Goal: Check status: Check status

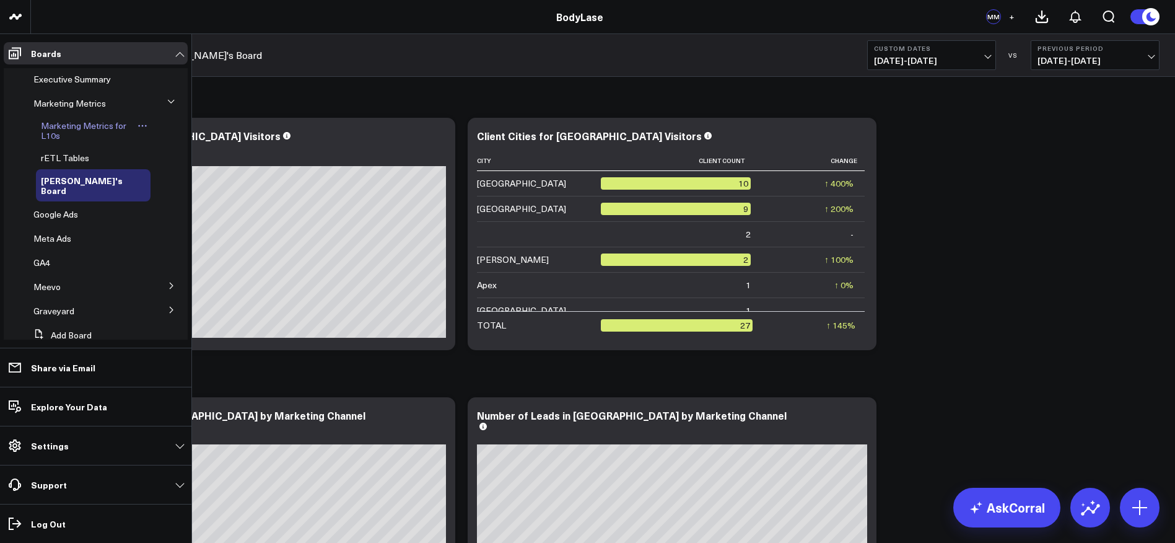
click at [91, 128] on span "Marketing Metrics for L10s" at bounding box center [84, 131] width 86 height 22
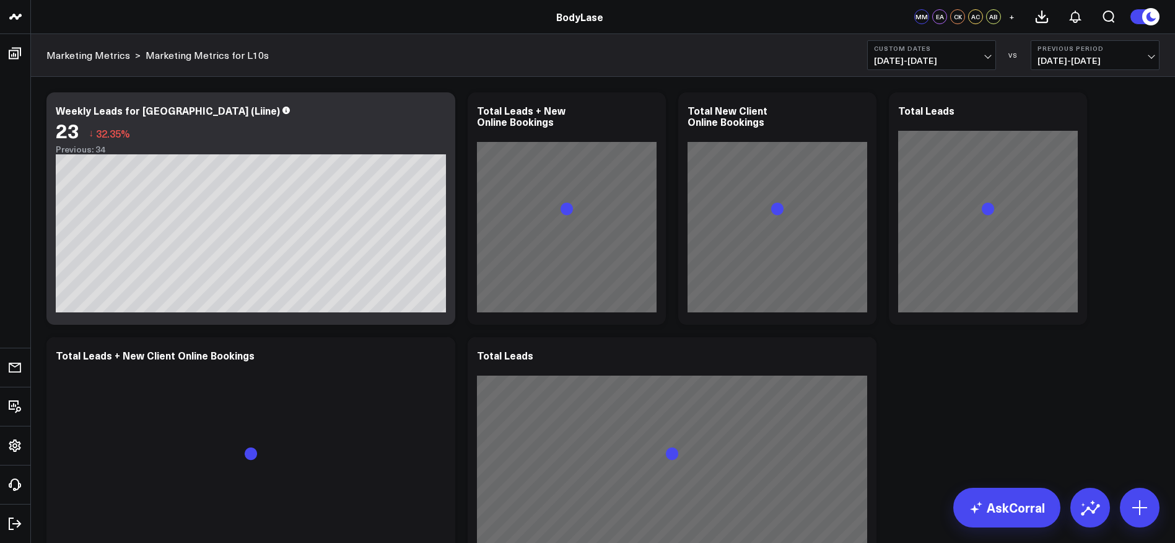
click at [991, 59] on button "Custom Dates [DATE] - [DATE]" at bounding box center [932, 55] width 129 height 30
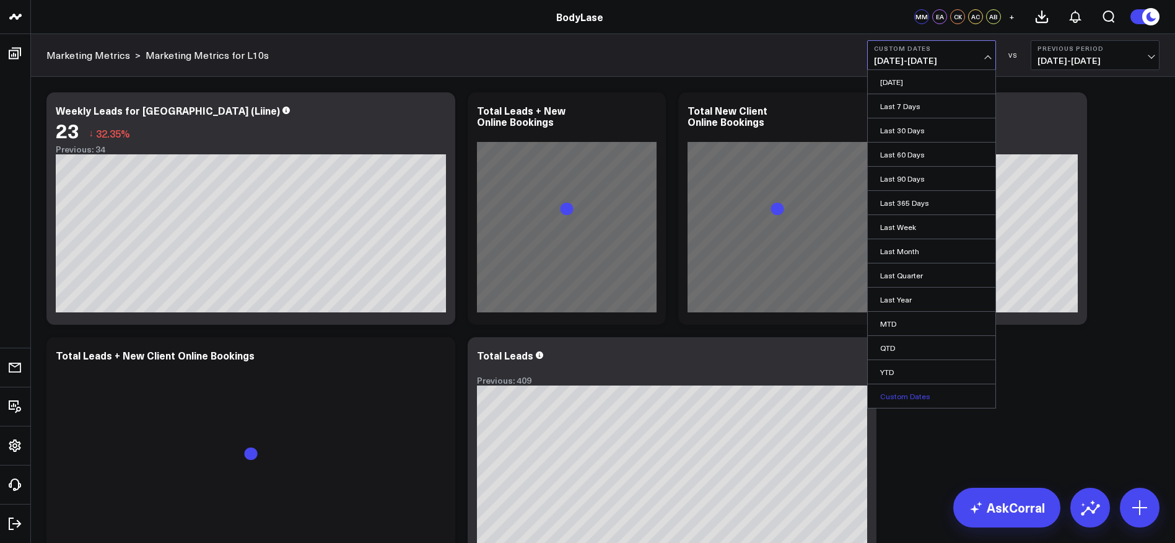
click at [913, 397] on link "Custom Dates" at bounding box center [932, 396] width 128 height 24
select select "8"
select select "2025"
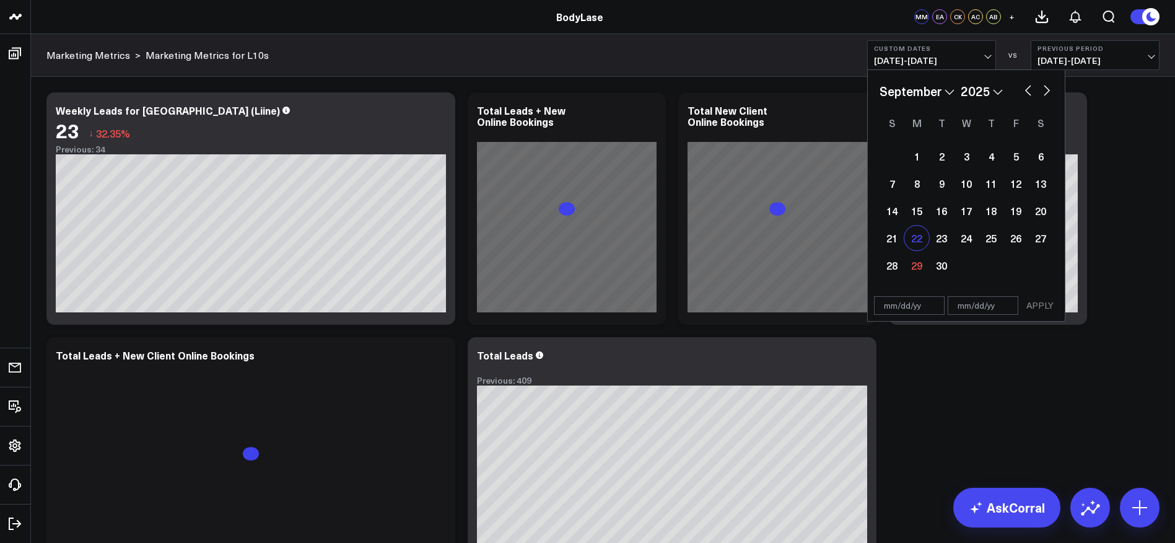
click at [916, 229] on div "22" at bounding box center [917, 238] width 25 height 25
type input "[DATE]"
select select "8"
select select "2025"
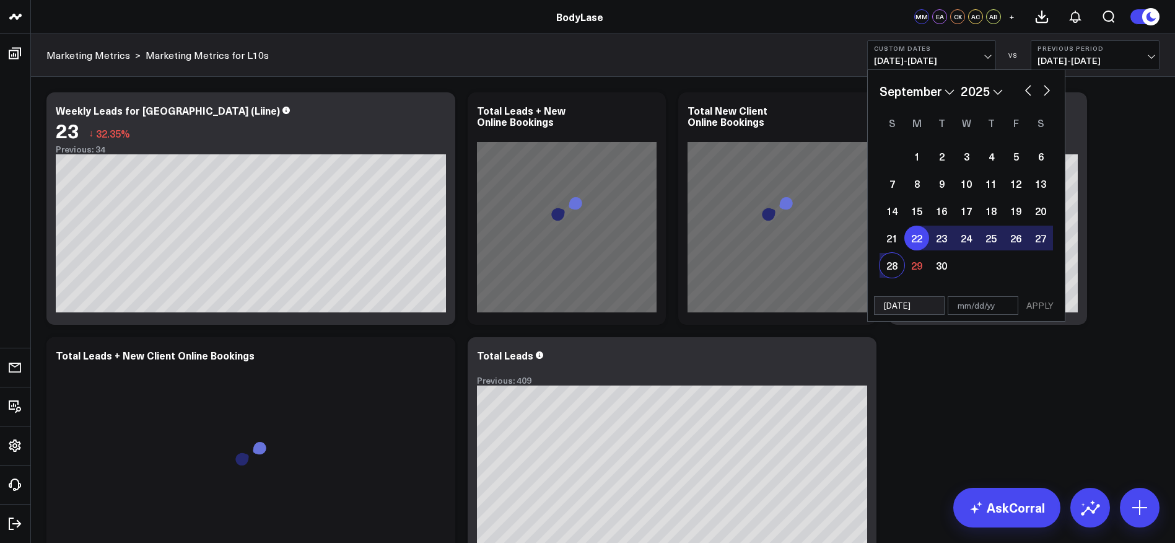
click at [890, 261] on div "28" at bounding box center [892, 265] width 25 height 25
type input "[DATE]"
select select "8"
select select "2025"
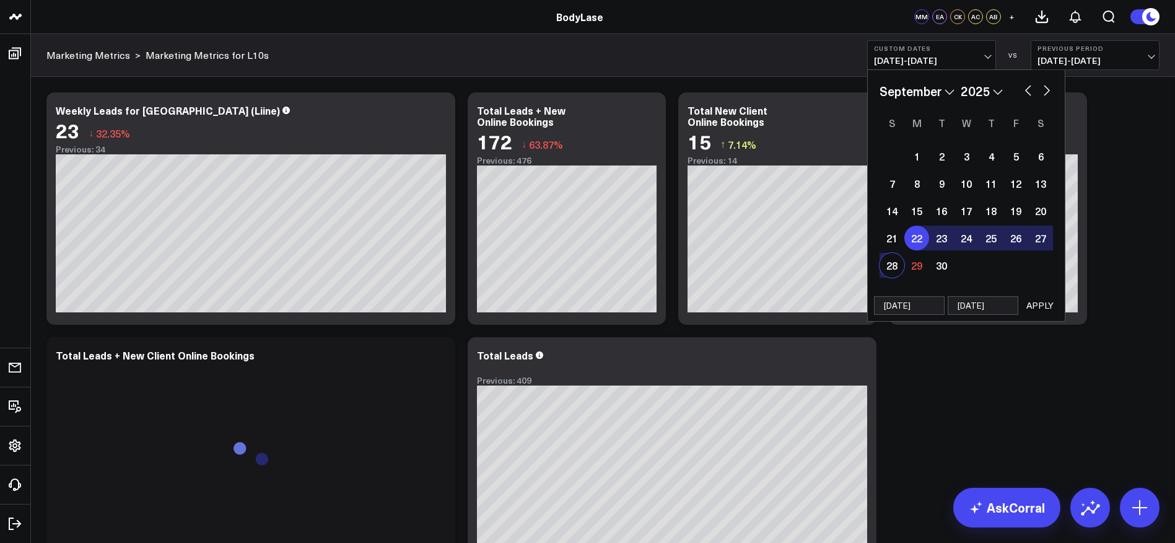
click at [1046, 307] on button "APPLY" at bounding box center [1040, 305] width 37 height 19
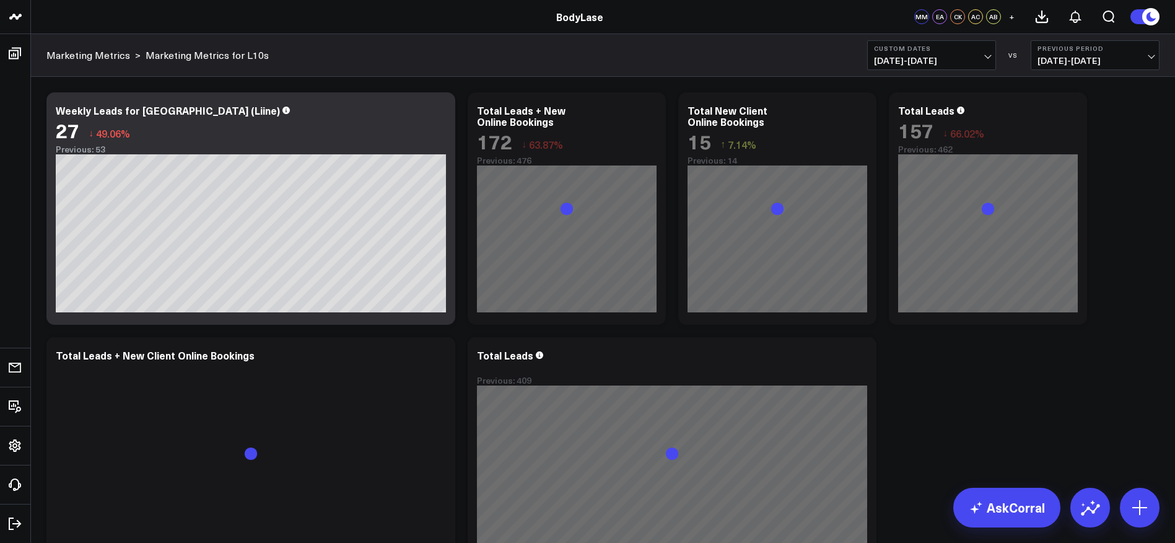
click at [1131, 53] on button "Previous Period [DATE] - [DATE]" at bounding box center [1095, 55] width 129 height 30
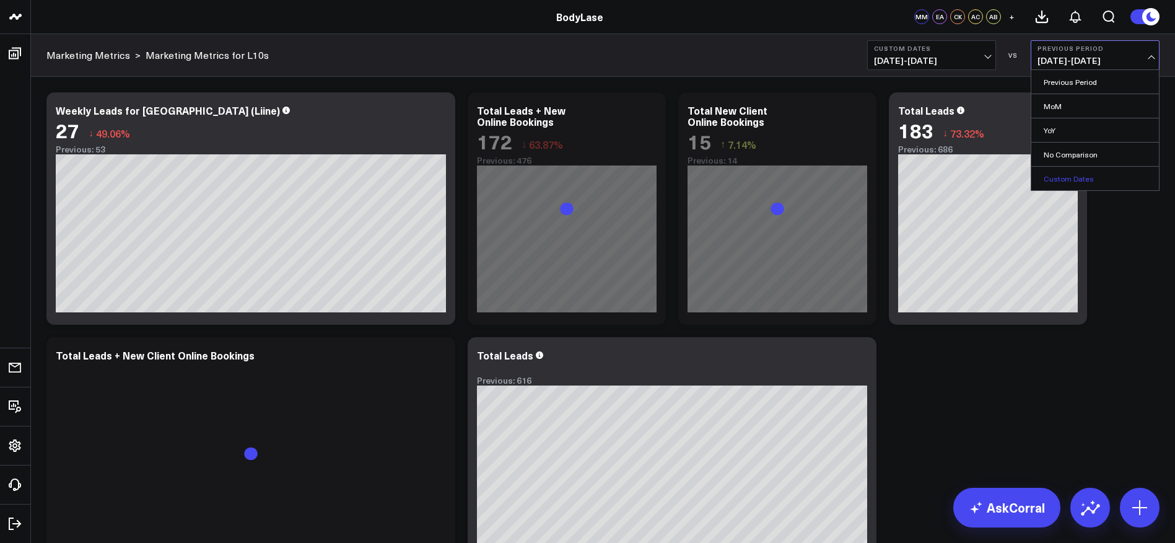
click at [1083, 177] on link "Custom Dates" at bounding box center [1096, 179] width 128 height 24
select select "8"
select select "2025"
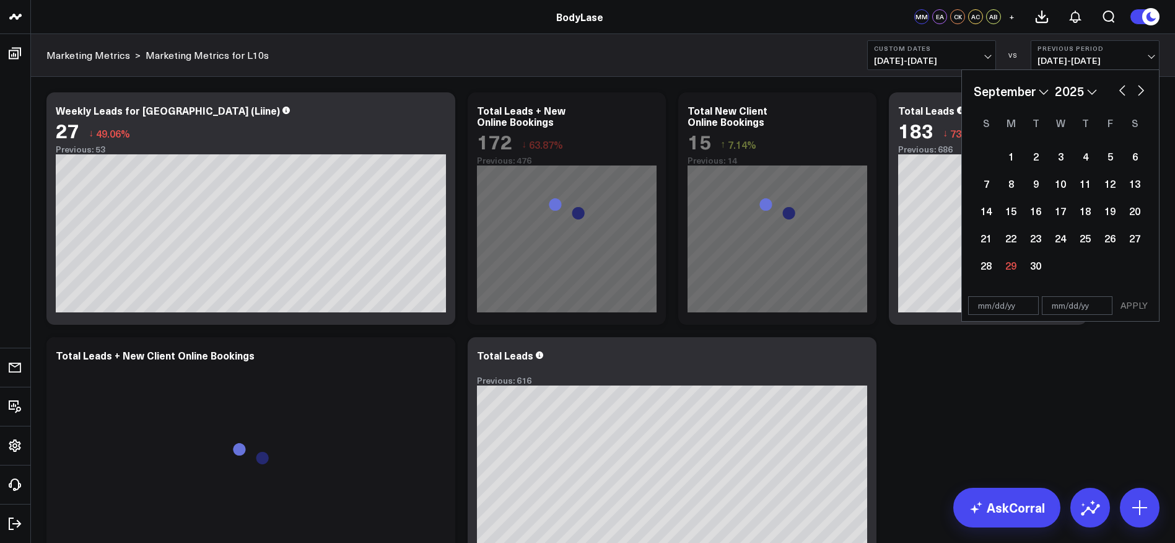
click at [1145, 59] on span "[DATE] - [DATE]" at bounding box center [1095, 61] width 115 height 10
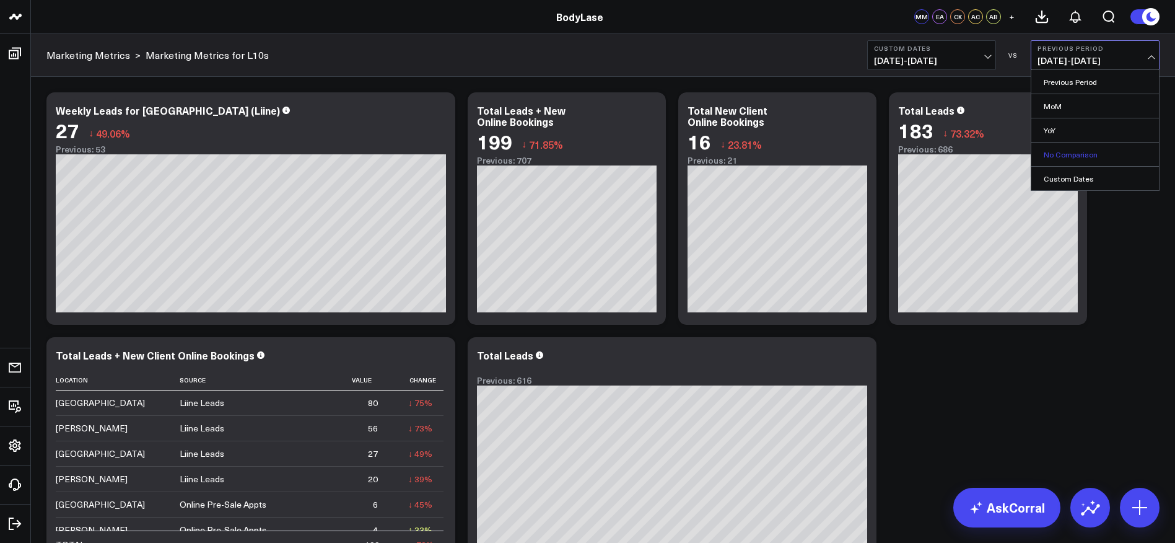
click at [1073, 154] on link "No Comparison" at bounding box center [1096, 155] width 128 height 24
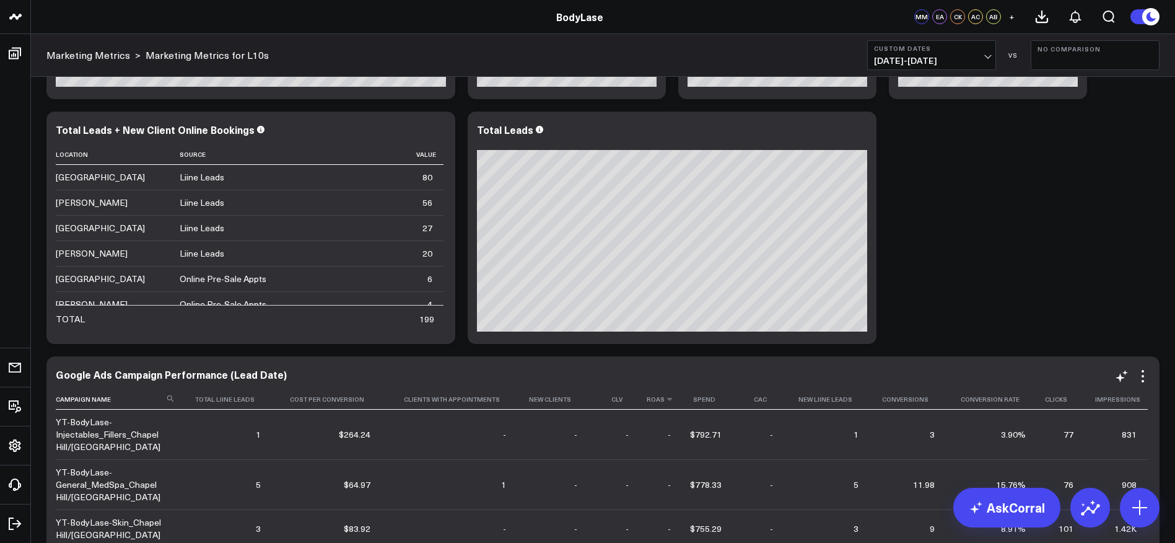
scroll to position [219, 0]
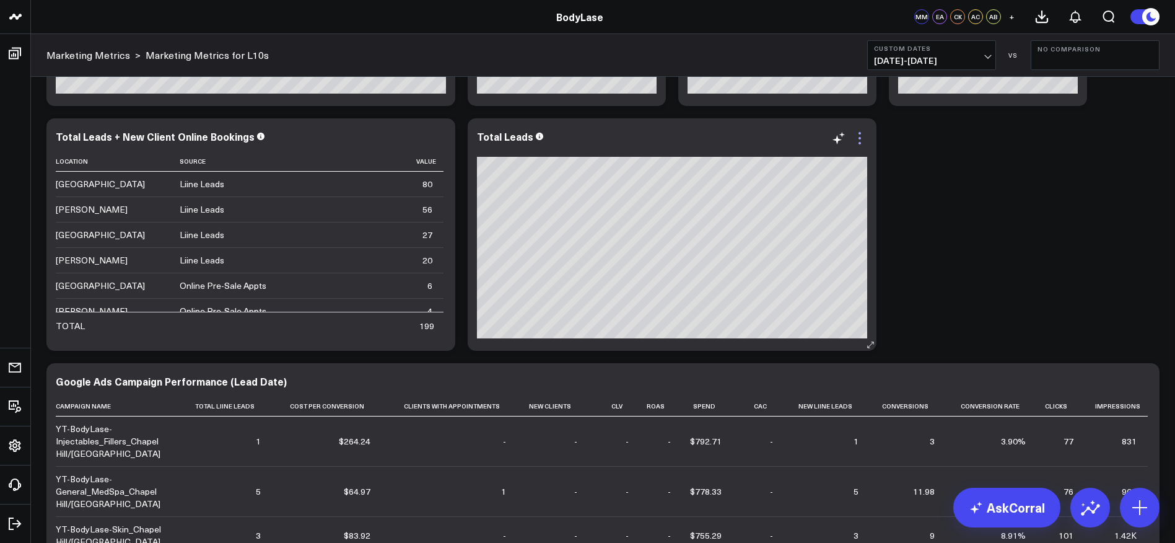
click at [858, 137] on icon at bounding box center [860, 138] width 15 height 15
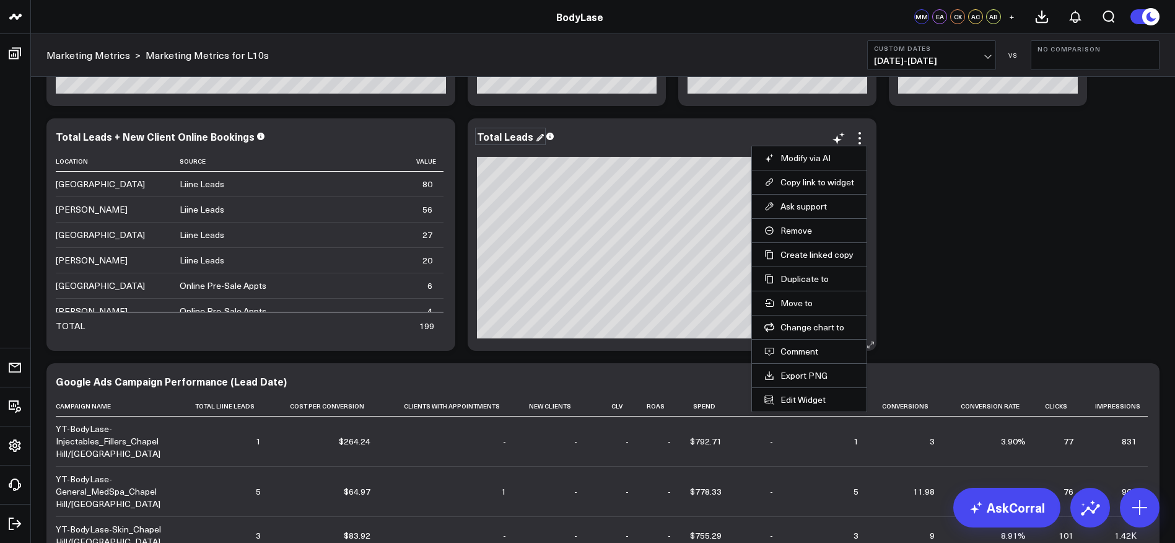
click at [532, 138] on div "Total Leads" at bounding box center [510, 137] width 67 height 14
